Goal: Task Accomplishment & Management: Complete application form

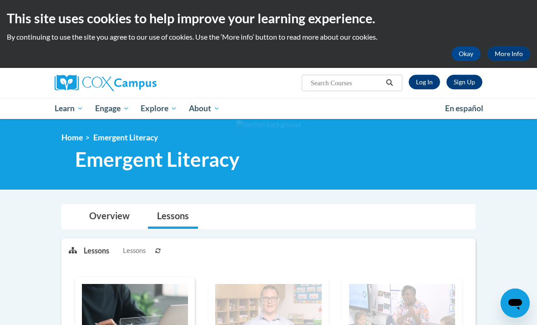
click at [311, 152] on h1 "Emergent Literacy" at bounding box center [228, 159] width 321 height 24
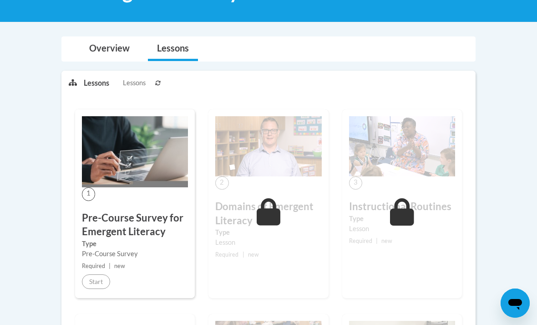
scroll to position [156, 0]
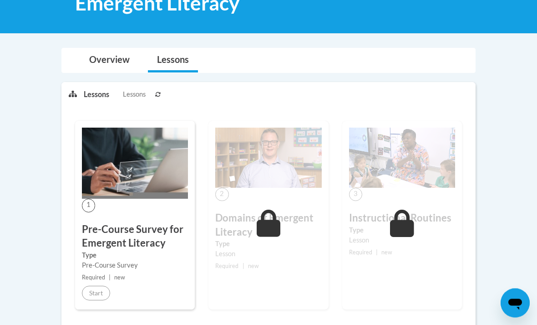
click at [164, 264] on div "Pre-Course Survey" at bounding box center [135, 265] width 106 height 10
click at [160, 236] on h3 "Pre-Course Survey for Emergent Literacy" at bounding box center [135, 237] width 106 height 28
click at [142, 234] on h3 "Pre-Course Survey for Emergent Literacy" at bounding box center [135, 237] width 106 height 28
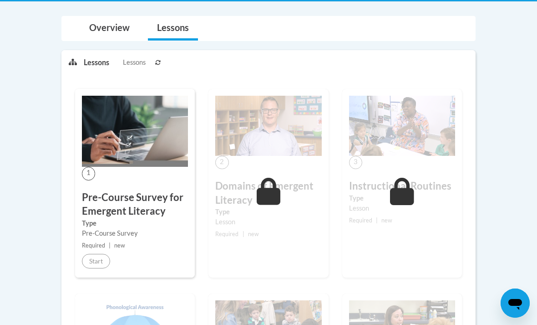
scroll to position [188, 0]
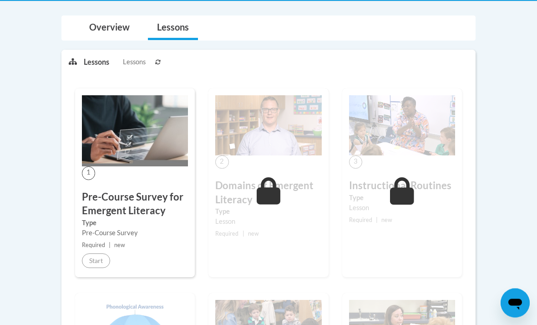
click at [98, 250] on div "1 Pre-Course Survey for Emergent Literacy Type Pre-Course Survey Required | new…" at bounding box center [135, 183] width 120 height 188
click at [104, 267] on div "1 Pre-Course Survey for Emergent Literacy Type Pre-Course Survey Required | new…" at bounding box center [135, 183] width 120 height 188
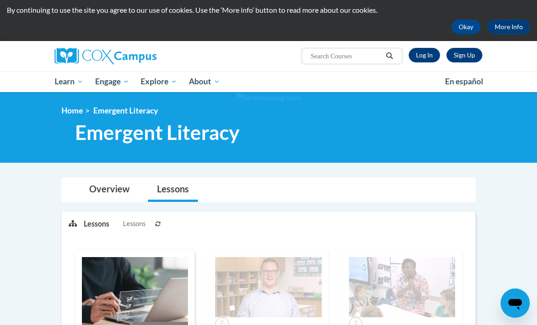
scroll to position [0, 0]
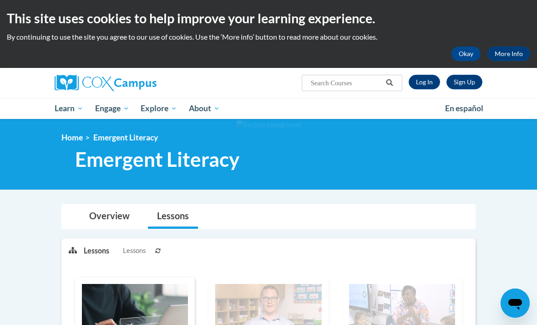
click at [339, 84] on input "Search..." at bounding box center [346, 82] width 73 height 11
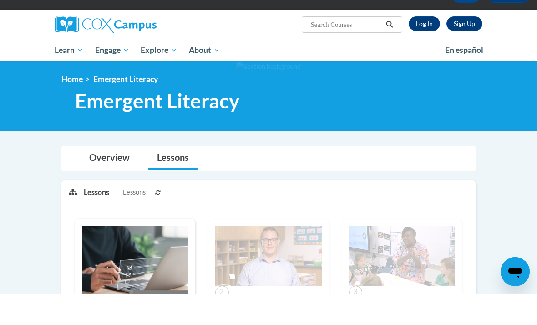
scroll to position [33, 0]
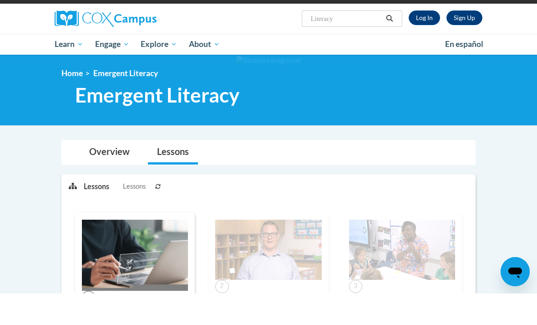
type input "Literacy’"
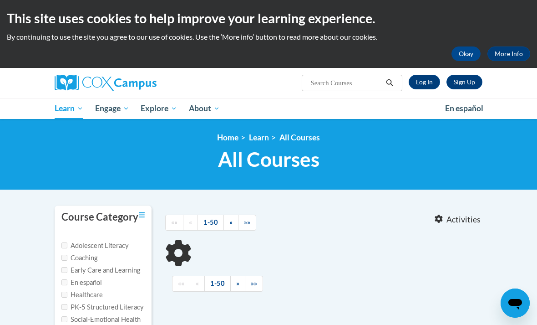
type input "Literacy’"
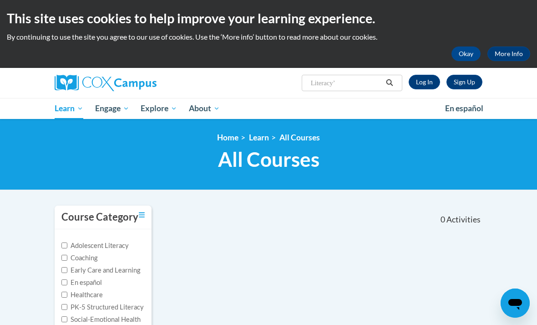
click at [334, 222] on div at bounding box center [337, 215] width 83 height 21
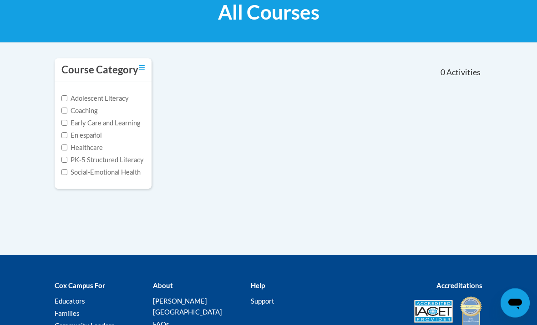
scroll to position [178, 0]
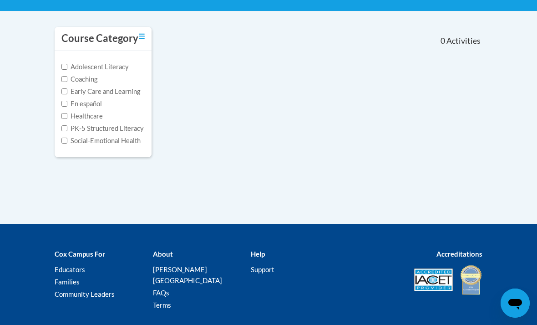
click at [132, 94] on label "Early Care and Learning" at bounding box center [100, 91] width 79 height 10
click at [67, 94] on input "Early Care and Learning" at bounding box center [64, 91] width 6 height 6
checkbox input "true"
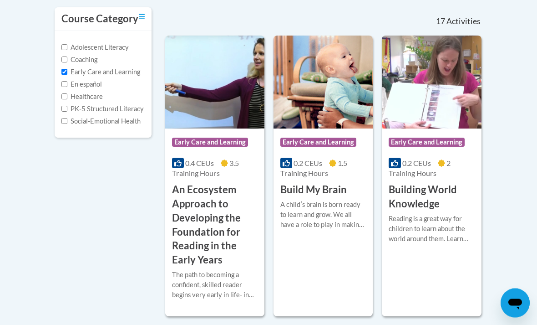
scroll to position [197, 0]
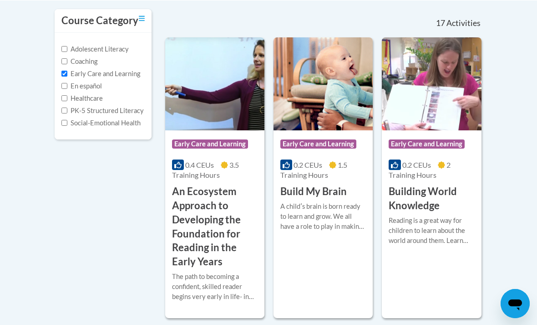
click at [121, 52] on label "Adolescent Literacy" at bounding box center [94, 49] width 67 height 10
click at [67, 51] on input "Adolescent Literacy" at bounding box center [64, 49] width 6 height 6
checkbox input "true"
click at [126, 110] on label "PK-5 Structured Literacy" at bounding box center [102, 111] width 82 height 10
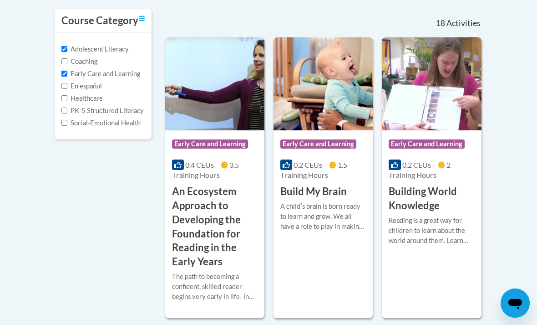
click at [67, 110] on input "PK-5 Structured Literacy" at bounding box center [64, 110] width 6 height 6
checkbox input "true"
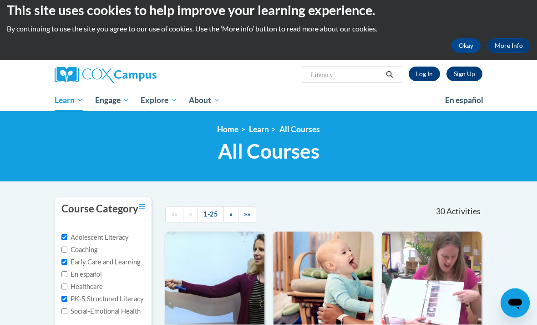
scroll to position [0, 0]
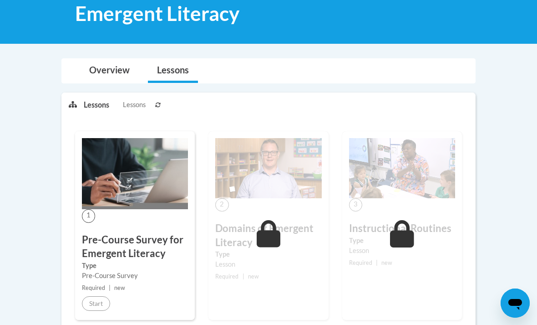
scroll to position [143, 0]
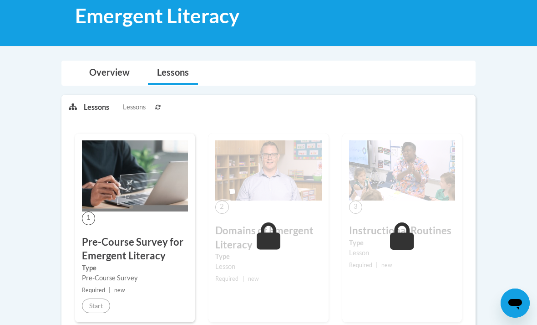
click at [277, 246] on icon at bounding box center [269, 235] width 24 height 27
click at [141, 254] on h3 "Pre-Course Survey for Emergent Literacy" at bounding box center [135, 249] width 106 height 28
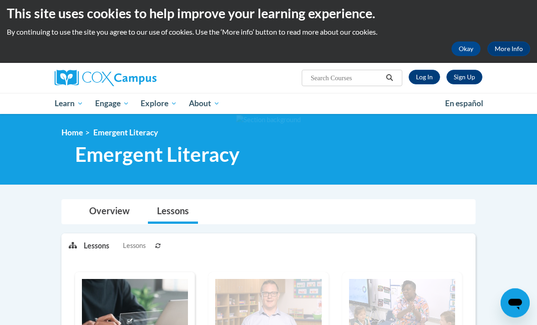
scroll to position [0, 0]
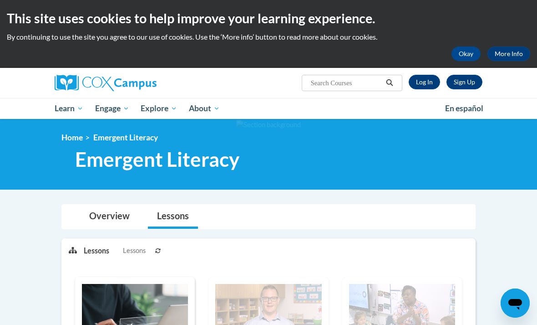
click at [324, 143] on div "<en>My Learning</en><fr>New fr_My Learning</fr><it>New it_My Learning</it><de>N…" at bounding box center [269, 153] width 442 height 43
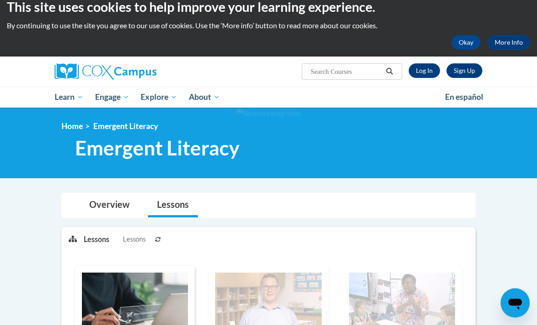
scroll to position [11, 0]
click at [419, 70] on link "Log In" at bounding box center [424, 70] width 31 height 15
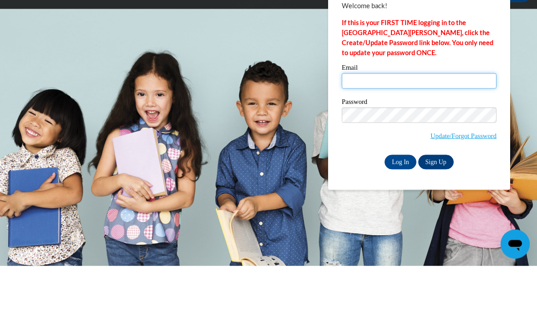
type input "dhathorn@prvoinc.org"
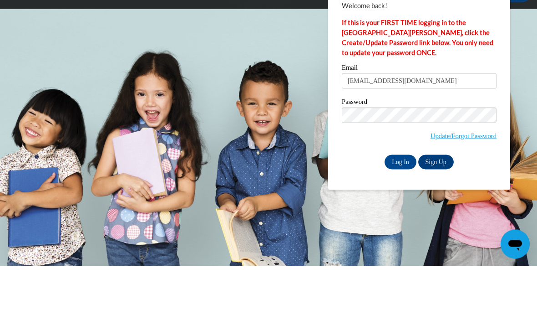
click at [401, 214] on input "Log In" at bounding box center [401, 221] width 32 height 15
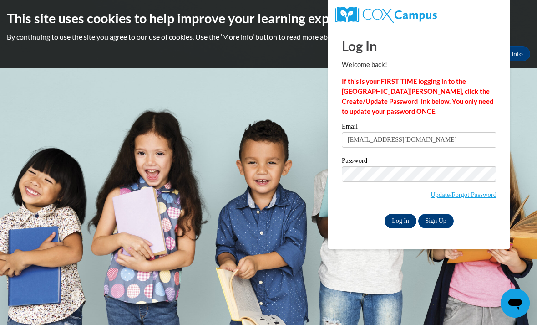
click at [400, 222] on input "Log In" at bounding box center [401, 221] width 32 height 15
click at [400, 215] on input "Log In" at bounding box center [401, 221] width 32 height 15
click at [400, 219] on input "Log In" at bounding box center [401, 221] width 32 height 15
click at [400, 222] on input "Log In" at bounding box center [401, 221] width 32 height 15
